Goal: Task Accomplishment & Management: Manage account settings

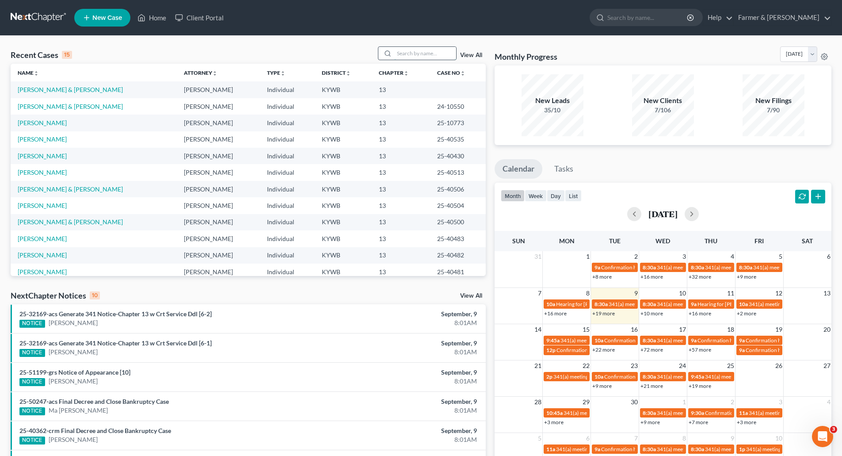
click at [416, 57] on input "search" at bounding box center [425, 53] width 62 height 13
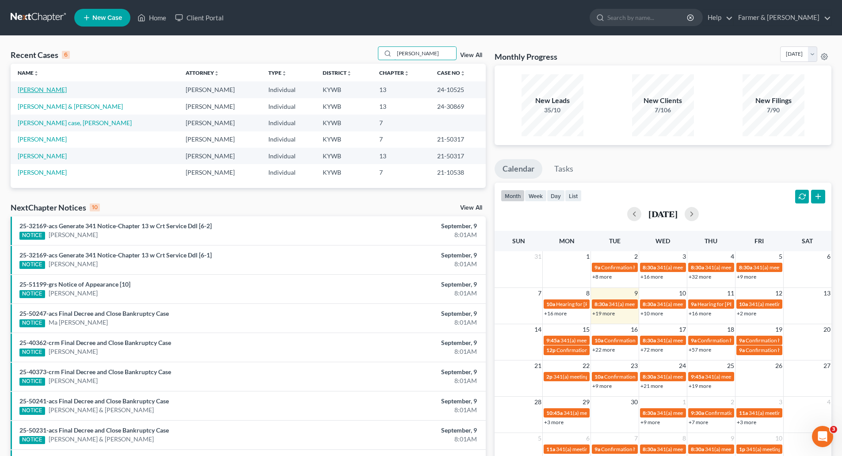
type input "[PERSON_NAME]"
click at [47, 87] on link "[PERSON_NAME]" at bounding box center [42, 90] width 49 height 8
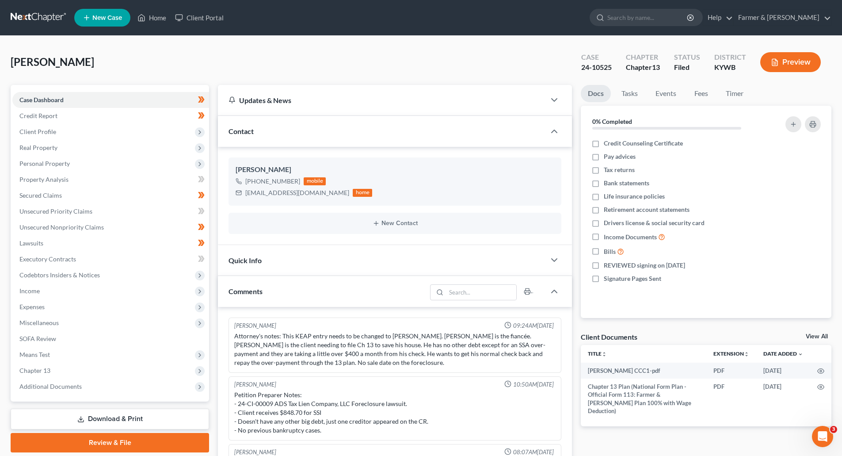
scroll to position [40, 0]
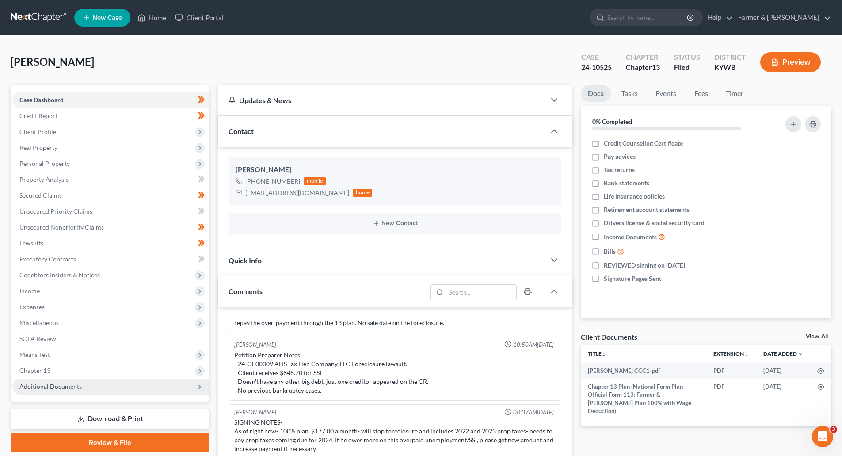
click at [34, 390] on span "Additional Documents" at bounding box center [110, 386] width 197 height 16
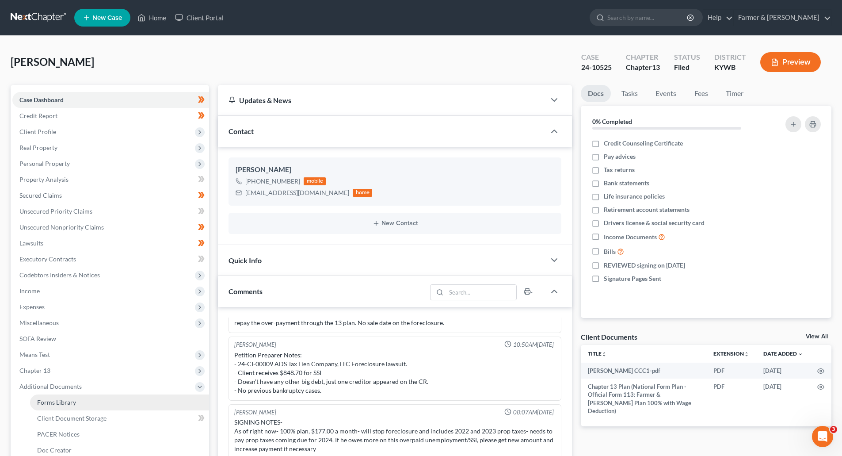
click at [42, 408] on link "Forms Library" at bounding box center [119, 402] width 179 height 16
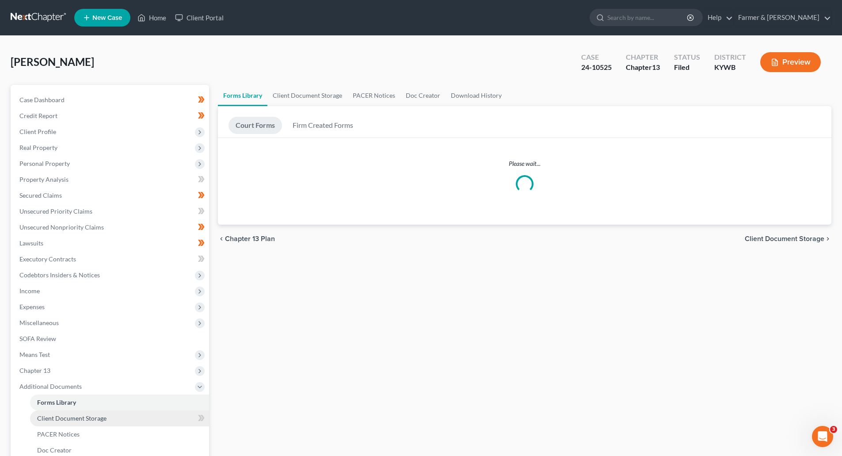
click at [46, 416] on span "Client Document Storage" at bounding box center [71, 418] width 69 height 8
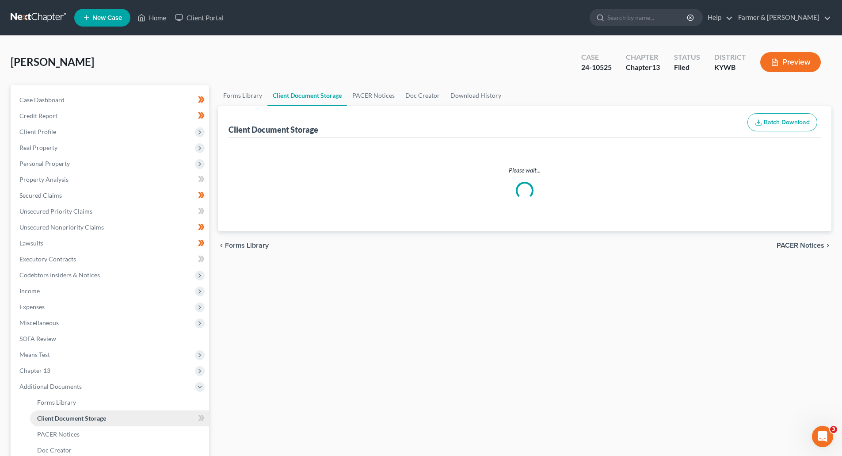
select select "16"
select select "7"
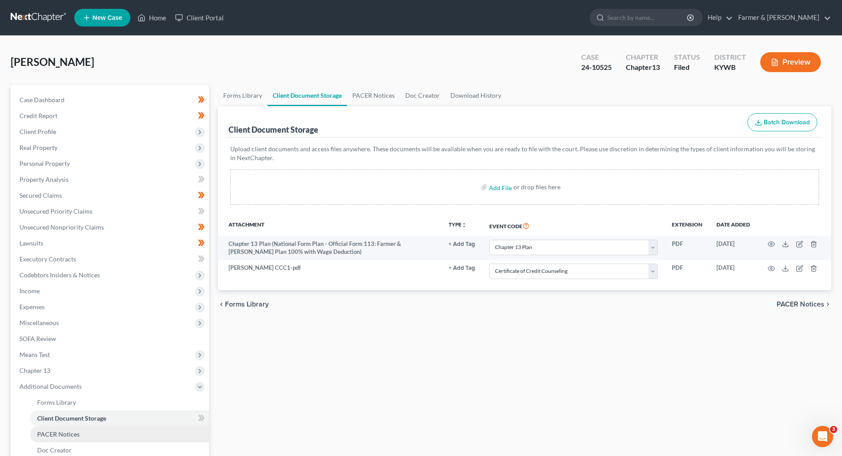
click at [50, 430] on span "PACER Notices" at bounding box center [58, 434] width 42 height 8
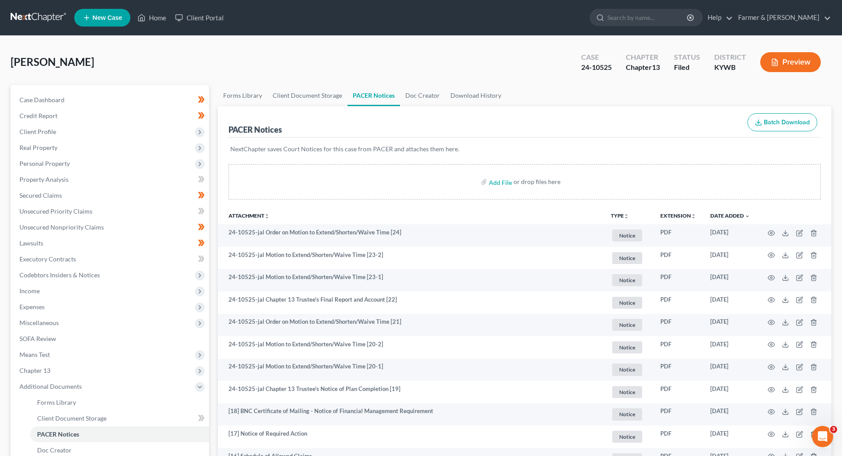
click at [28, 17] on link at bounding box center [39, 18] width 57 height 16
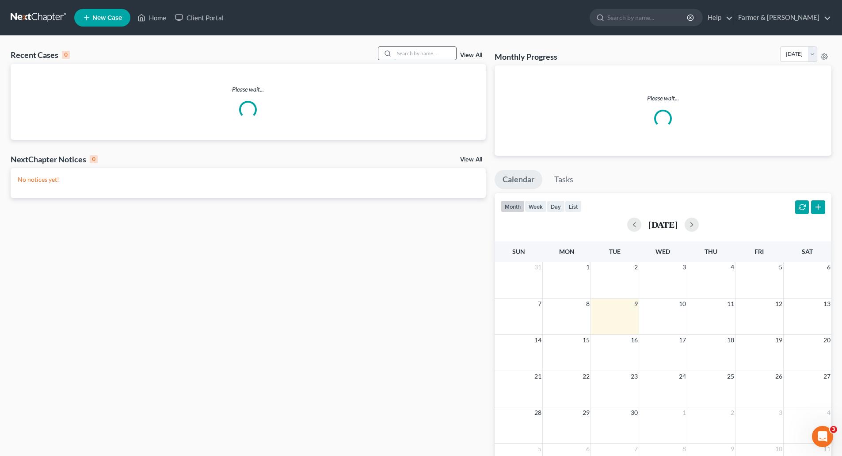
click at [417, 53] on input "search" at bounding box center [425, 53] width 62 height 13
paste input "25-10419"
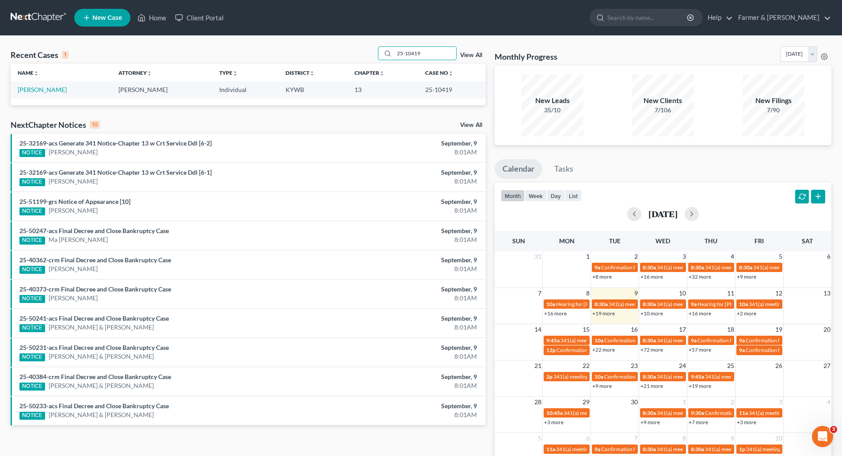
type input "25-10419"
click at [40, 94] on td "Soares, Joseph" at bounding box center [61, 89] width 101 height 16
click at [34, 90] on link "Soares, Joseph" at bounding box center [42, 90] width 49 height 8
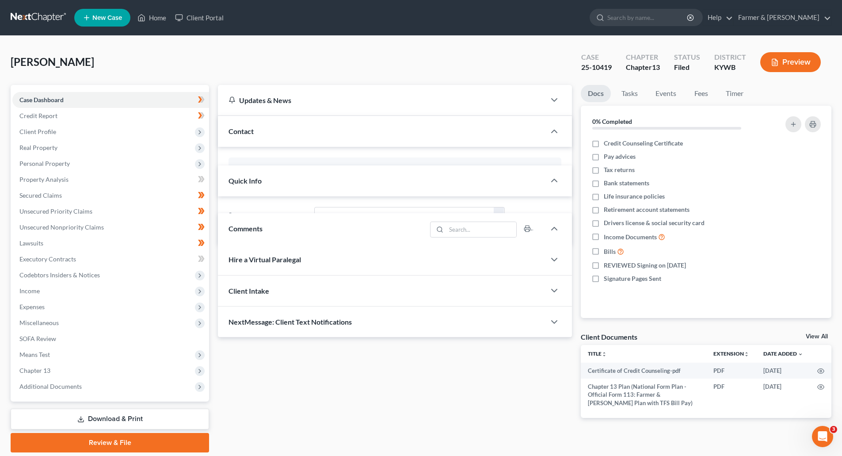
scroll to position [261, 0]
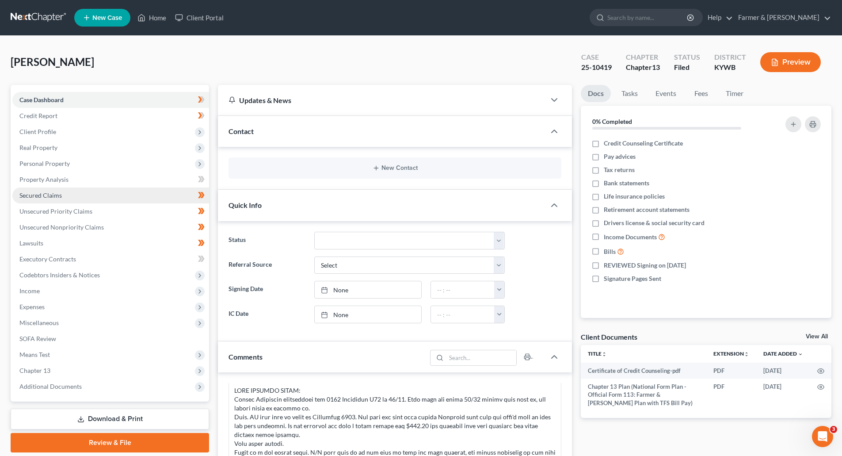
click at [39, 196] on span "Secured Claims" at bounding box center [40, 195] width 42 height 8
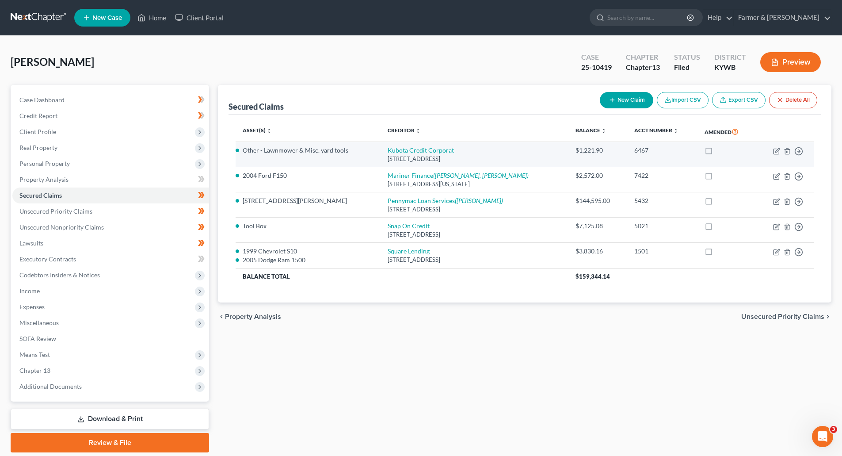
click at [386, 150] on td "Kubota Credit Corporat 1025 Northbrook Pkwy, Suwanee, GA 30024" at bounding box center [475, 154] width 188 height 25
drag, startPoint x: 263, startPoint y: 150, endPoint x: 504, endPoint y: 160, distance: 241.6
click at [504, 160] on tr "Other - Lawnmower & Misc. yard tools Kubota Credit Corporat 1025 Northbrook Pkw…" at bounding box center [525, 154] width 578 height 25
copy tr "Lawnmower & Misc. yard tools Kubota Credit Corporat 1025 Northbrook Pkwy, Suwan…"
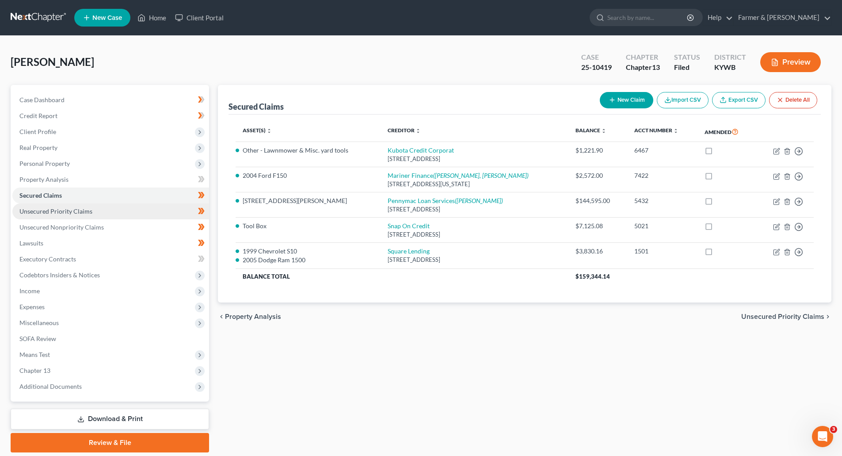
click at [56, 212] on span "Unsecured Priority Claims" at bounding box center [55, 211] width 73 height 8
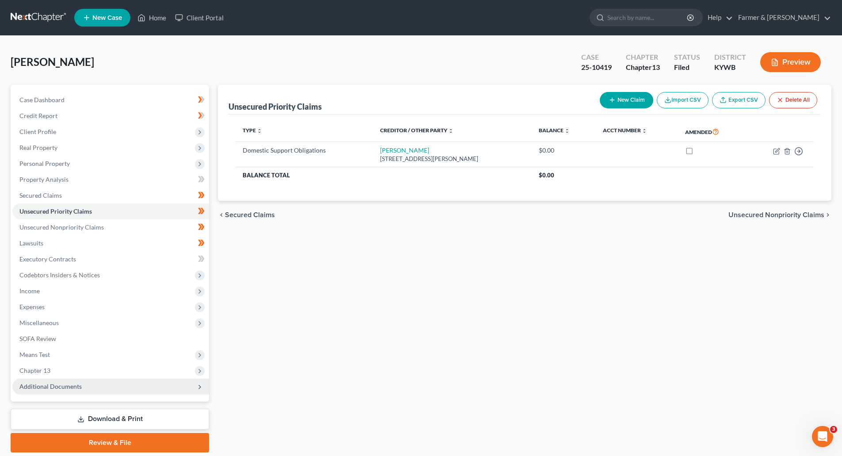
click at [32, 388] on span "Additional Documents" at bounding box center [50, 386] width 62 height 8
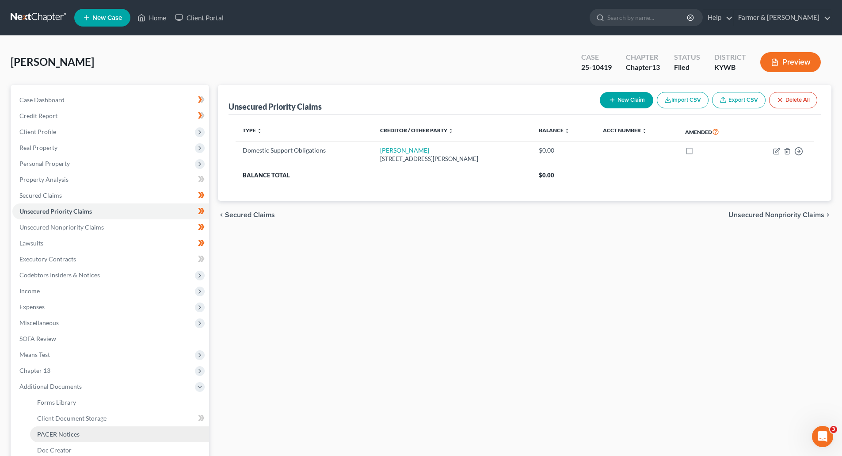
click at [51, 434] on span "PACER Notices" at bounding box center [58, 434] width 42 height 8
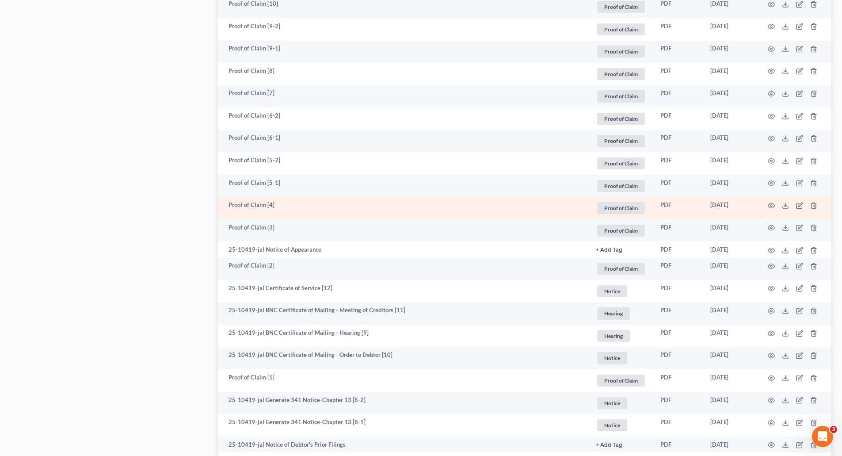
scroll to position [910, 0]
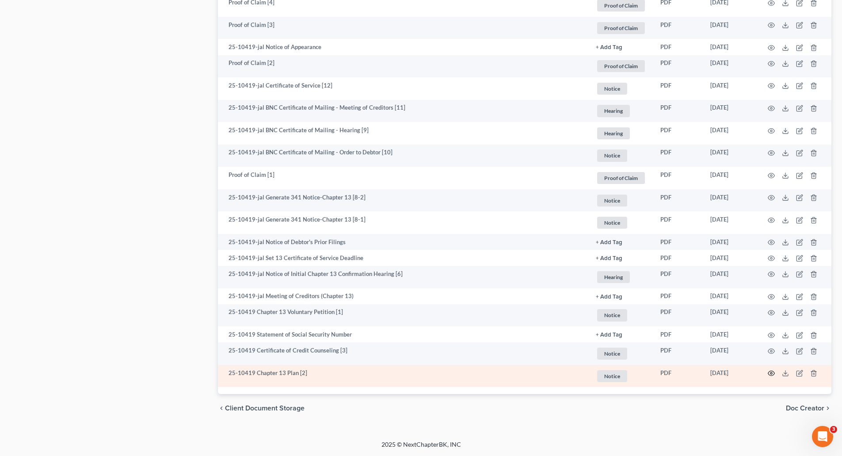
click at [773, 373] on icon "button" at bounding box center [771, 373] width 7 height 7
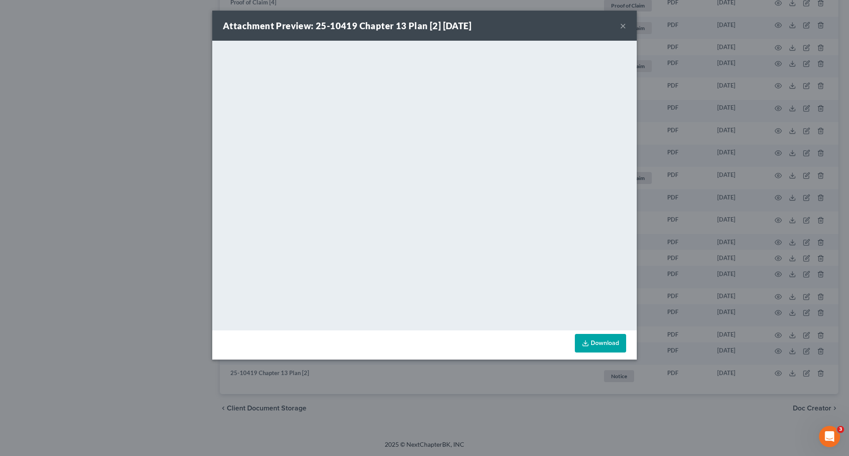
click at [623, 29] on button "×" at bounding box center [623, 25] width 6 height 11
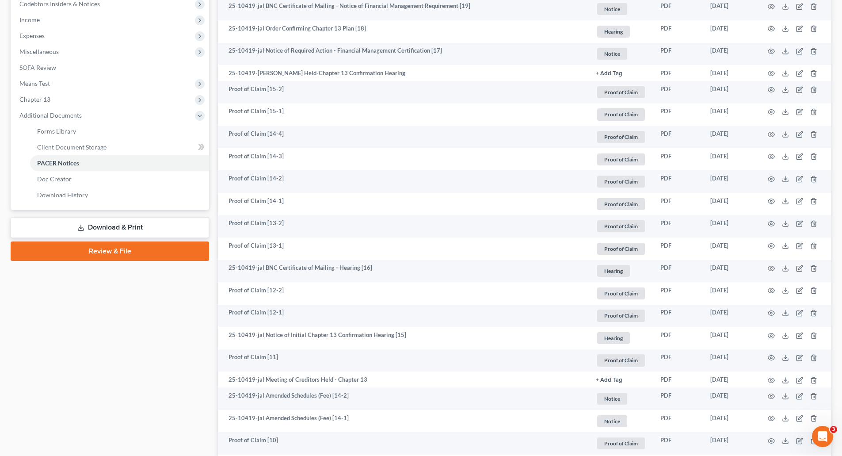
scroll to position [26, 0]
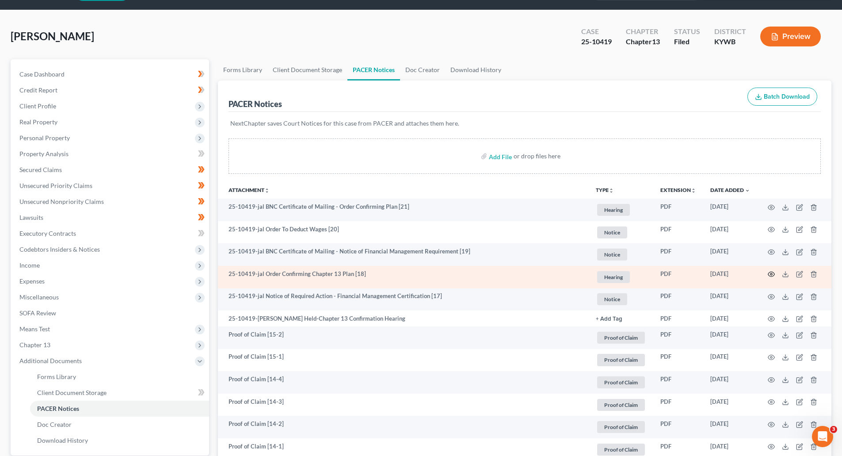
click at [770, 274] on icon "button" at bounding box center [771, 274] width 7 height 7
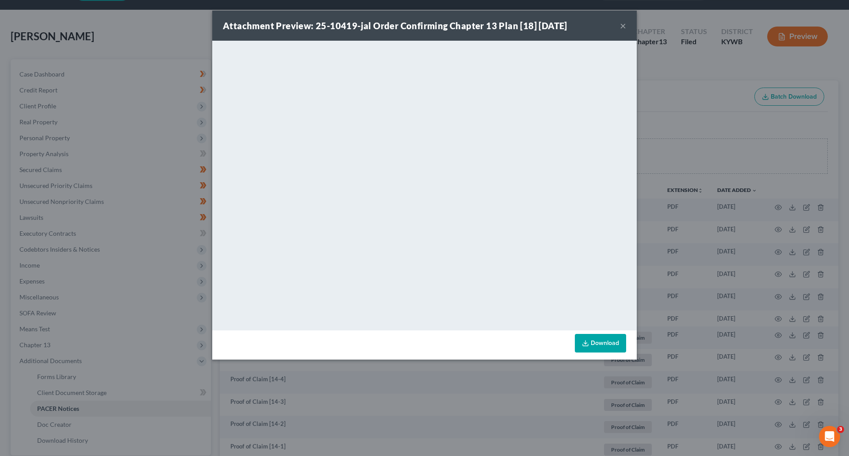
click at [620, 27] on button "×" at bounding box center [623, 25] width 6 height 11
